Goal: Information Seeking & Learning: Learn about a topic

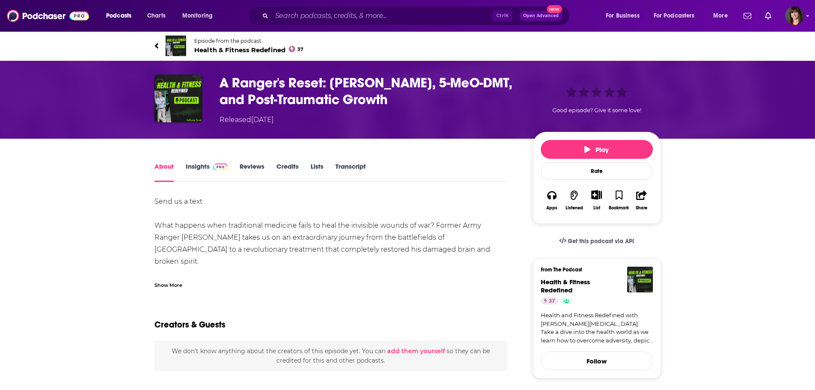
click at [197, 166] on link "Insights" at bounding box center [207, 172] width 42 height 20
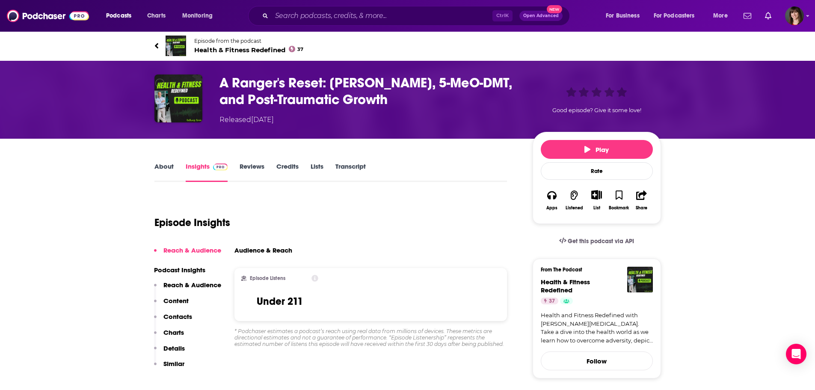
click at [155, 163] on link "About" at bounding box center [163, 172] width 19 height 20
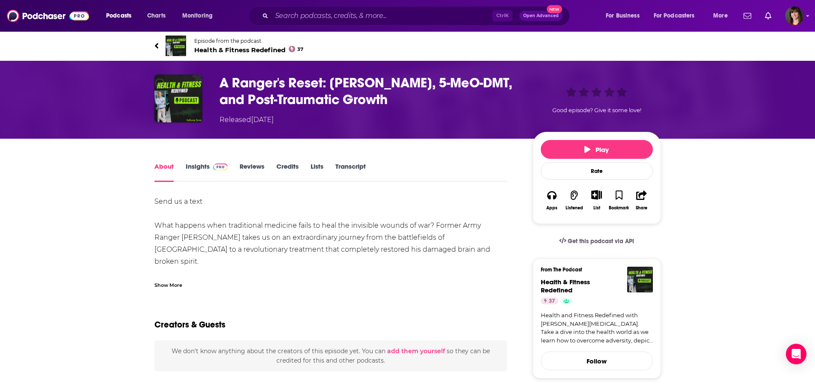
click at [243, 49] on span "Health & Fitness Redefined 37" at bounding box center [249, 50] width 110 height 8
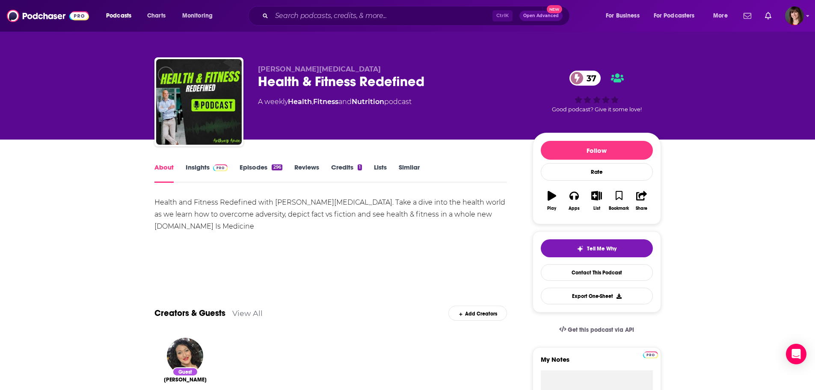
click at [198, 166] on link "Insights" at bounding box center [207, 173] width 42 height 20
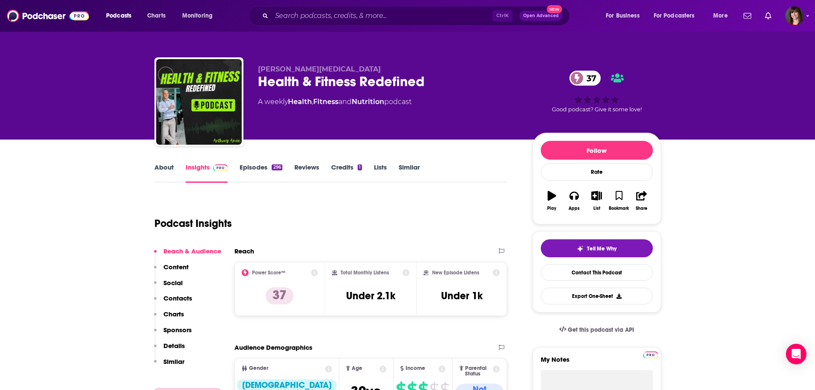
click at [255, 166] on link "Episodes 296" at bounding box center [261, 173] width 42 height 20
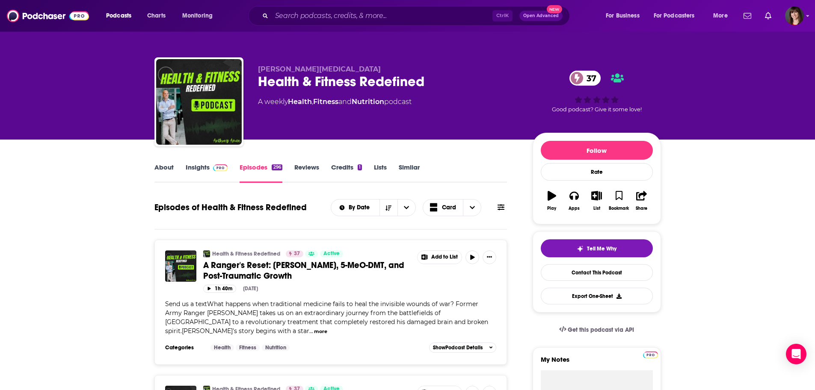
click at [253, 269] on span "A Ranger's Reset: [PERSON_NAME], 5-MeO-DMT, and Post-Traumatic Growth" at bounding box center [303, 270] width 201 height 21
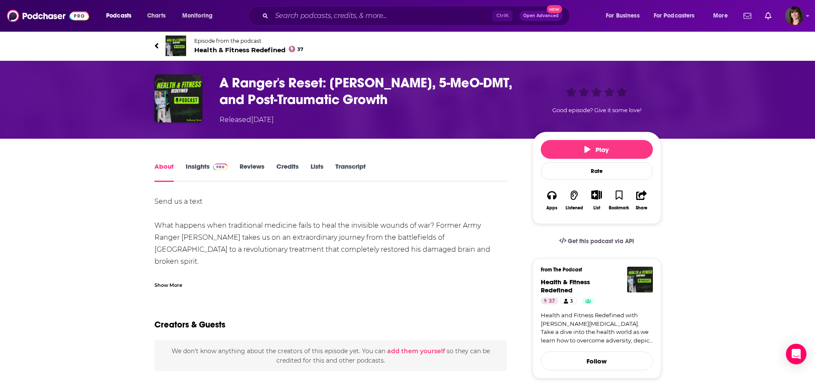
click at [352, 163] on link "Transcript" at bounding box center [350, 172] width 30 height 20
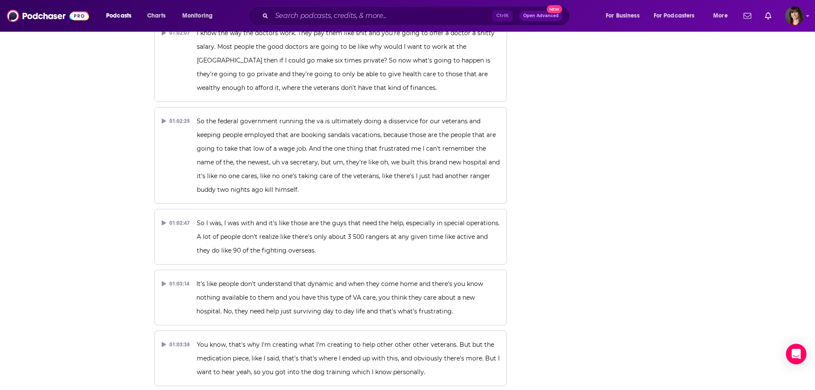
scroll to position [13475, 0]
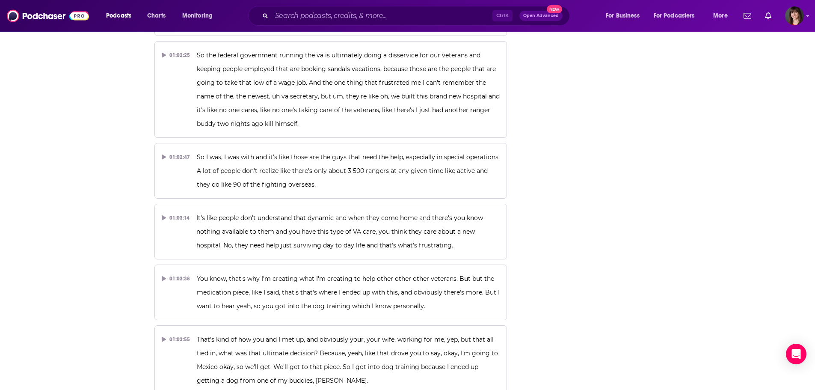
drag, startPoint x: 532, startPoint y: 236, endPoint x: 550, endPoint y: 266, distance: 35.1
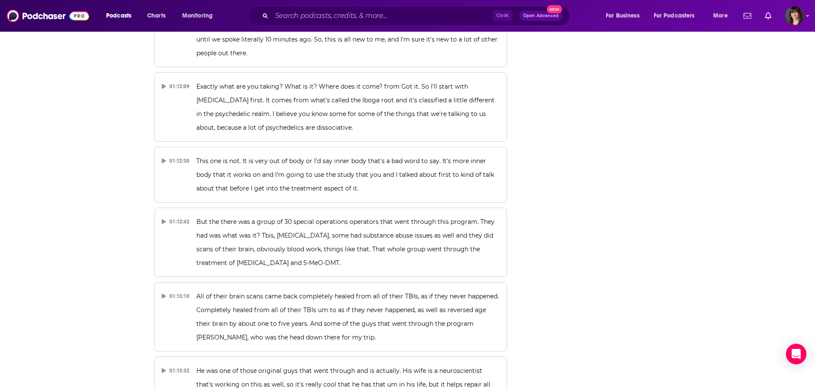
scroll to position [15486, 0]
